Goal: Information Seeking & Learning: Understand process/instructions

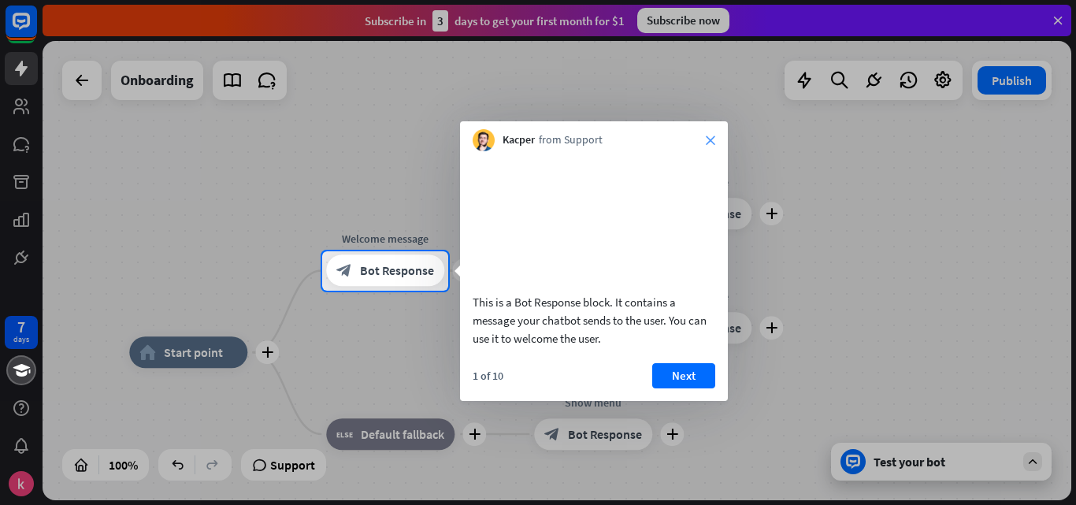
drag, startPoint x: 719, startPoint y: 123, endPoint x: 708, endPoint y: 138, distance: 18.6
click at [708, 138] on div "Kacper from Support close" at bounding box center [594, 136] width 268 height 30
click at [708, 138] on icon "close" at bounding box center [710, 139] width 9 height 9
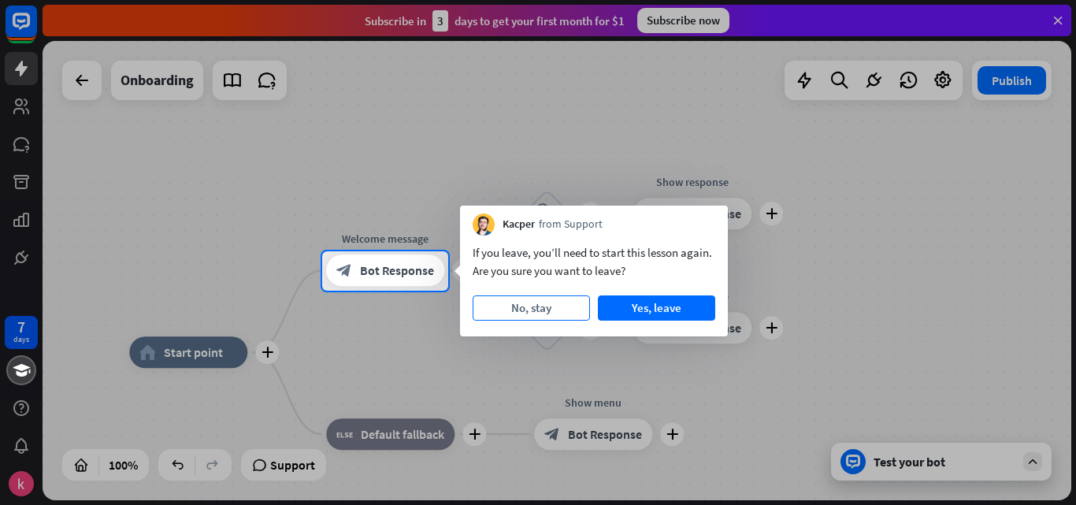
click at [571, 308] on button "No, stay" at bounding box center [530, 307] width 117 height 25
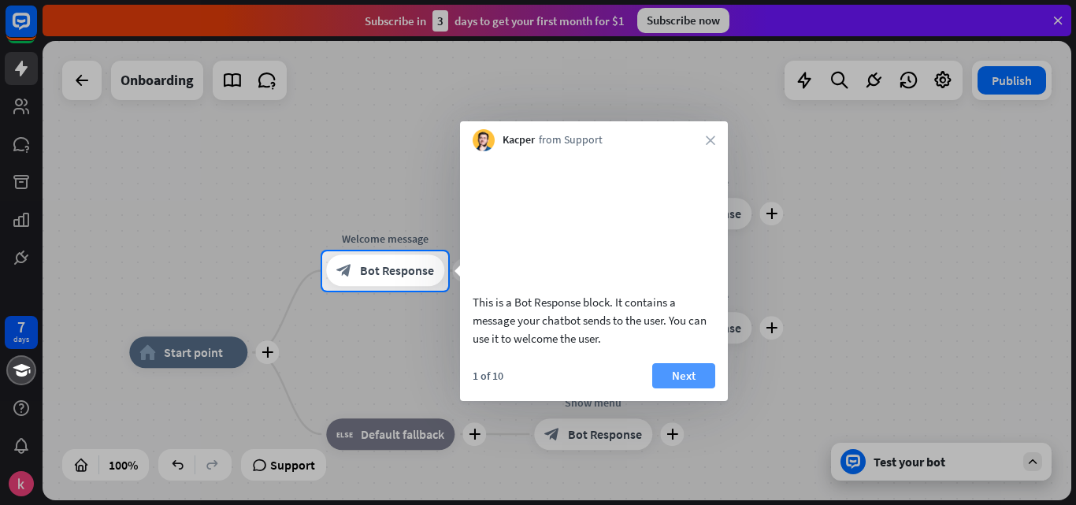
click at [684, 388] on button "Next" at bounding box center [683, 375] width 63 height 25
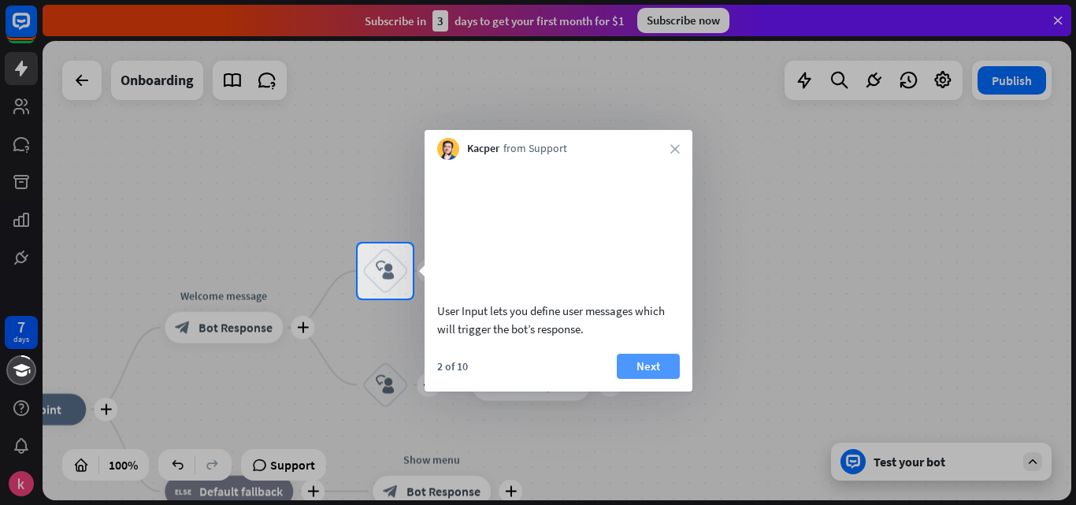
click at [665, 379] on button "Next" at bounding box center [648, 366] width 63 height 25
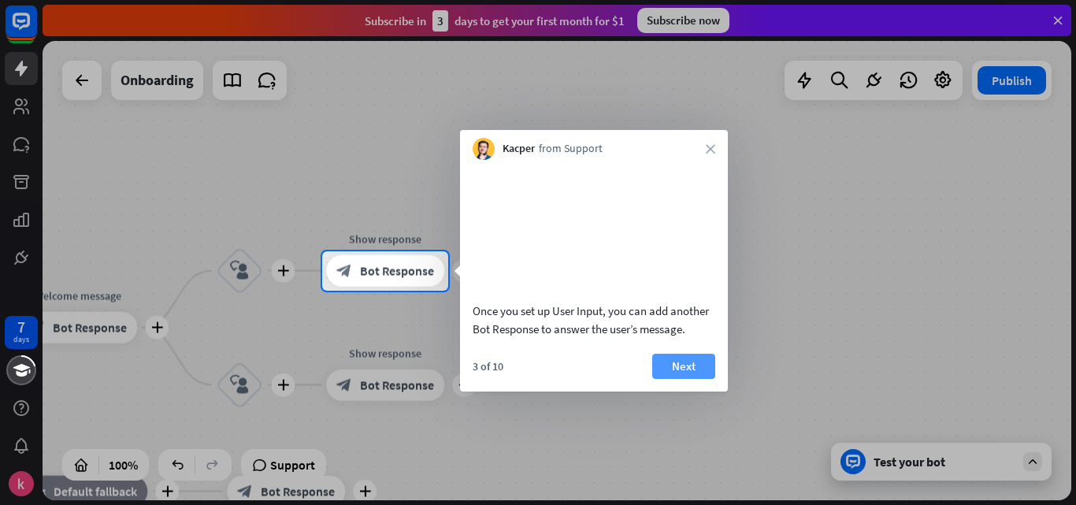
click at [665, 379] on button "Next" at bounding box center [683, 366] width 63 height 25
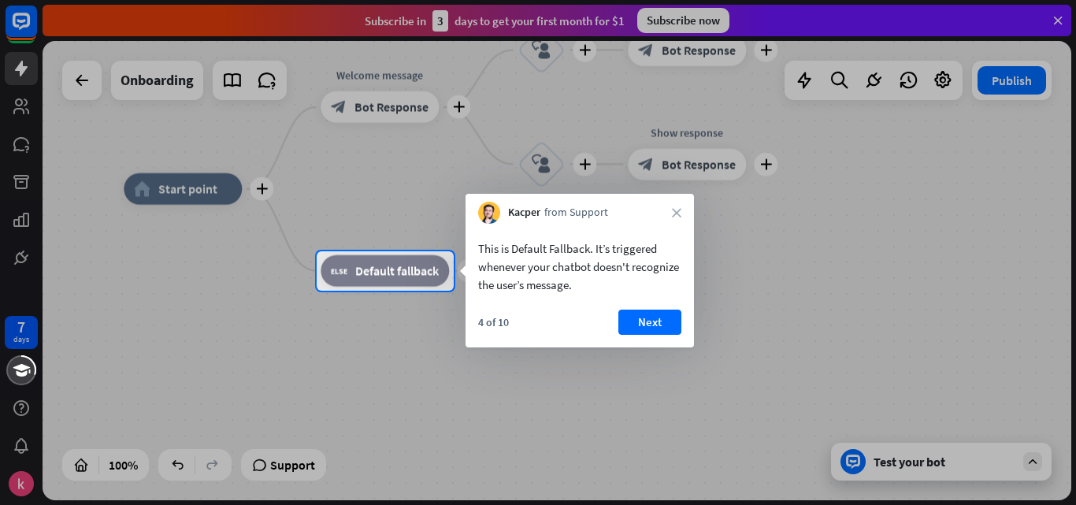
click at [205, 176] on div at bounding box center [538, 125] width 1076 height 251
click at [350, 114] on div at bounding box center [538, 125] width 1076 height 251
click at [380, 274] on span "Default fallback" at bounding box center [396, 271] width 83 height 16
